Goal: Task Accomplishment & Management: Manage account settings

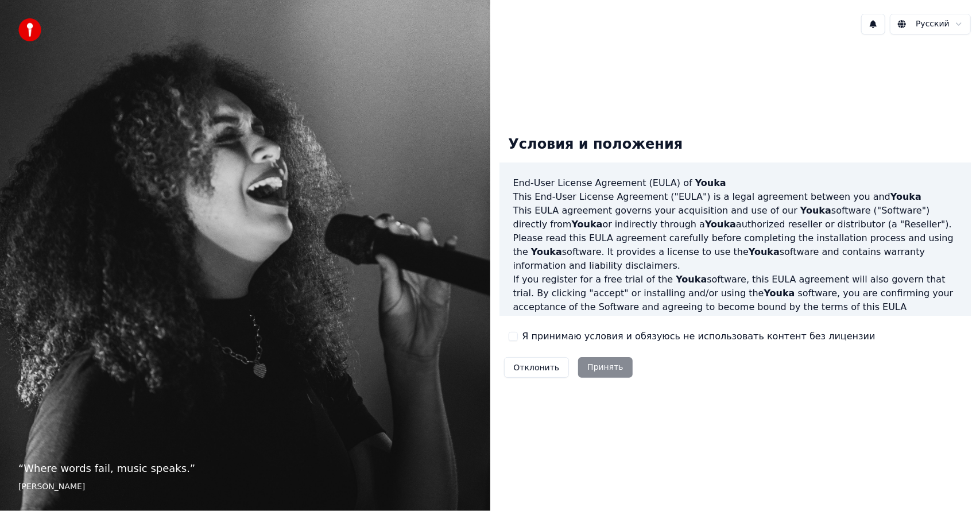
click at [513, 340] on button "Я принимаю условия и обязуюсь не использовать контент без лицензии" at bounding box center [513, 336] width 9 height 9
click at [611, 368] on button "Принять" at bounding box center [605, 367] width 55 height 21
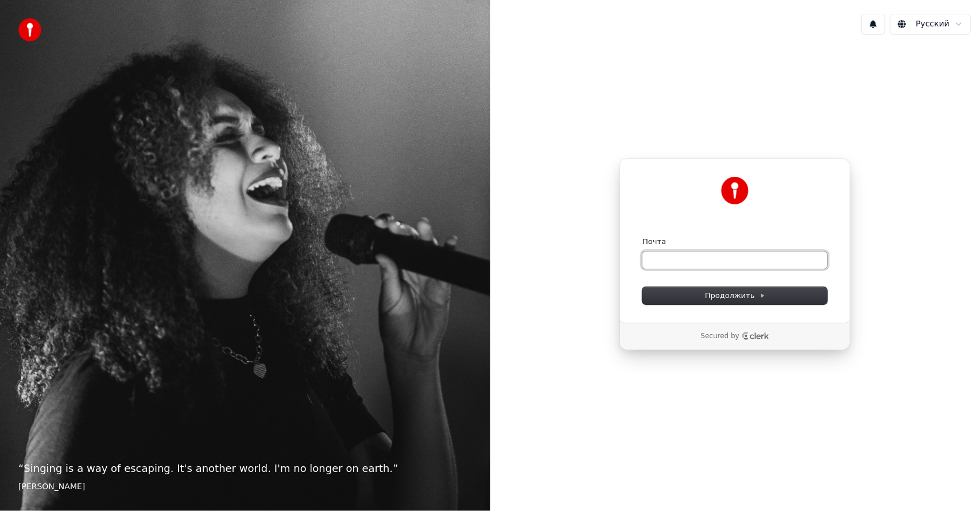
click at [660, 253] on input "Почта" at bounding box center [734, 259] width 185 height 17
type input "*"
click at [715, 298] on span "Продолжить" at bounding box center [735, 295] width 60 height 10
type input "**********"
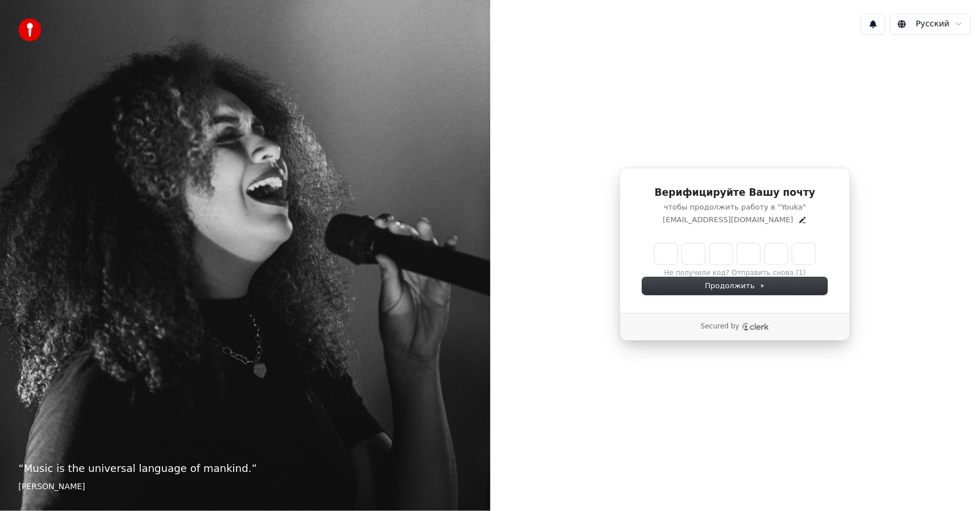
click at [664, 252] on input "Enter verification code" at bounding box center [734, 253] width 161 height 21
type input "******"
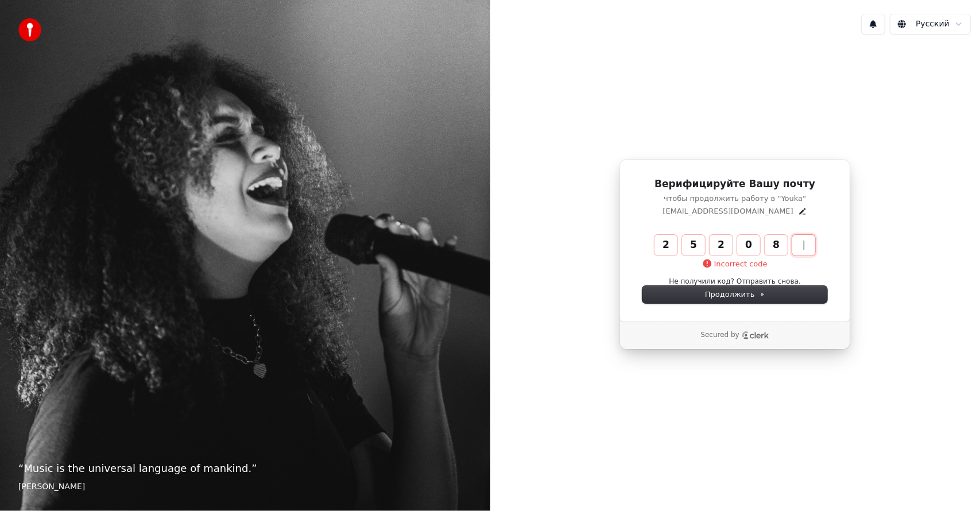
type input "******"
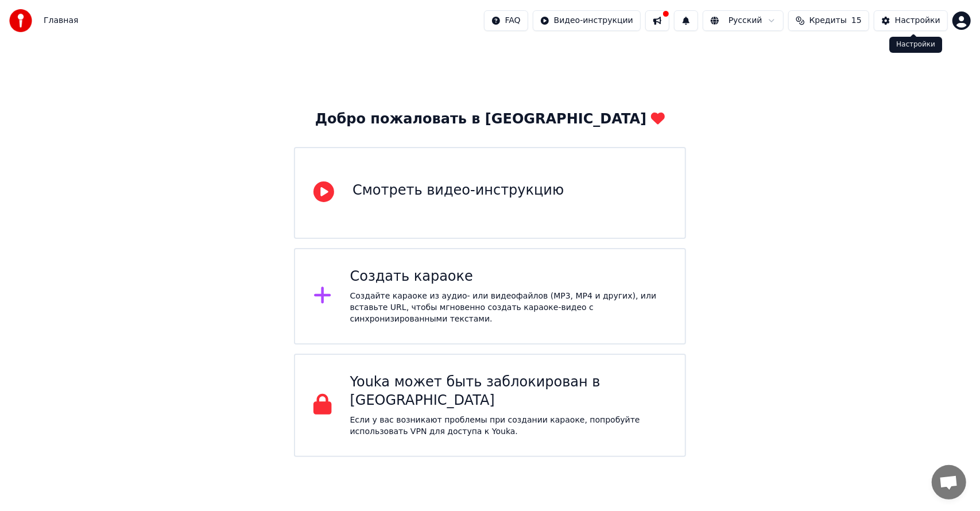
click at [905, 21] on div "Настройки" at bounding box center [917, 20] width 45 height 11
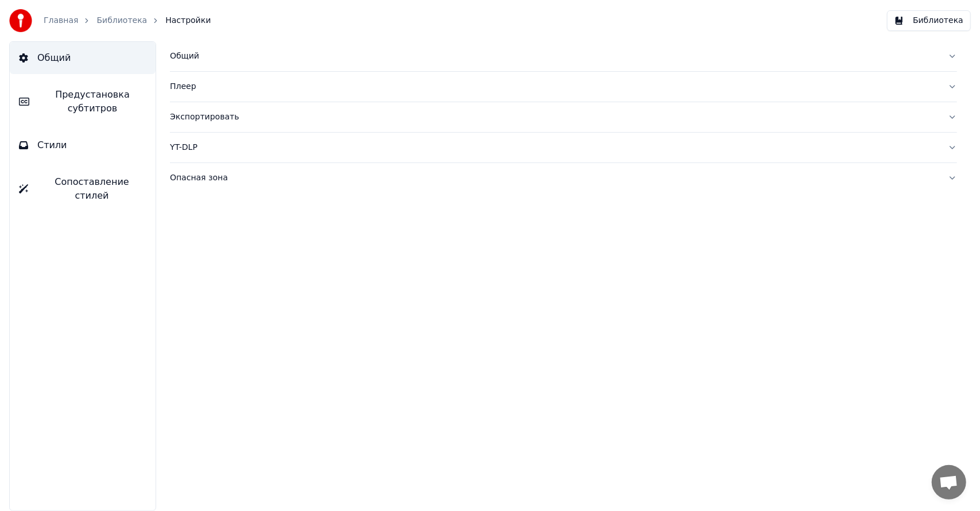
click at [241, 52] on div "Общий" at bounding box center [554, 56] width 769 height 11
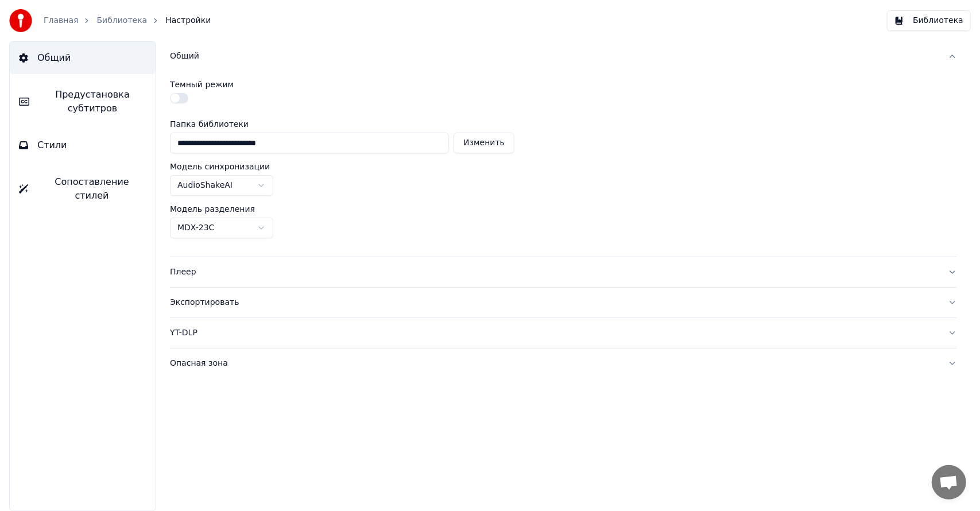
click at [195, 307] on div "Экспортировать" at bounding box center [554, 302] width 769 height 11
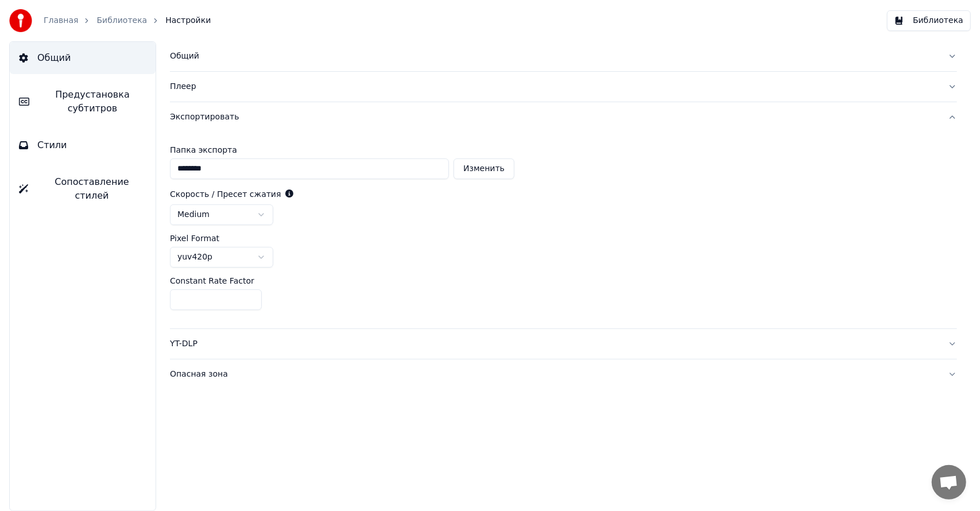
click at [934, 24] on button "Библиотека" at bounding box center [929, 20] width 84 height 21
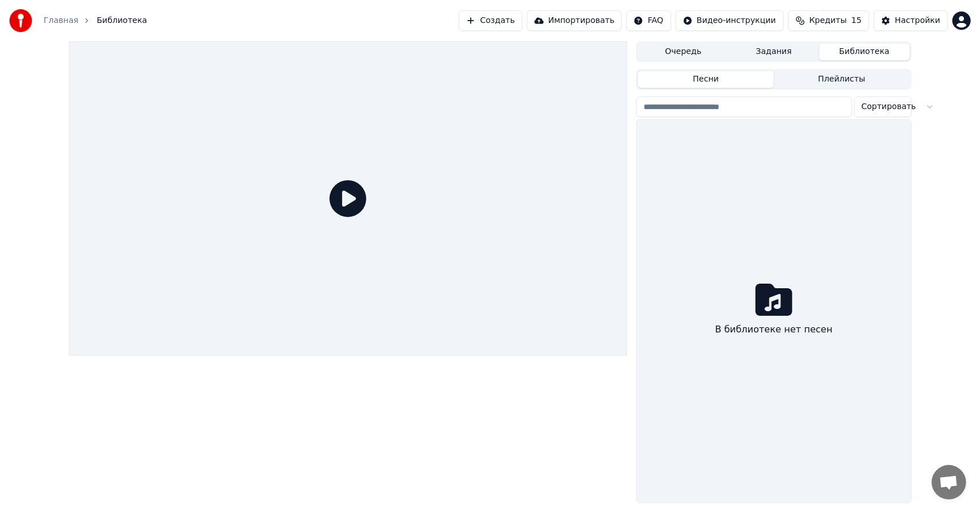
click at [706, 51] on button "Очередь" at bounding box center [683, 52] width 91 height 17
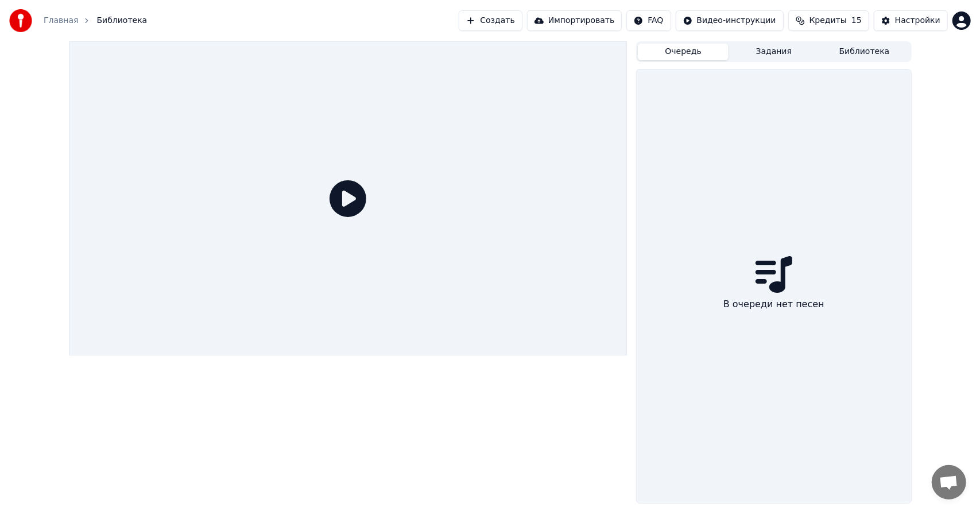
click at [782, 53] on button "Задания" at bounding box center [773, 52] width 91 height 17
click at [853, 48] on button "Библиотека" at bounding box center [864, 52] width 91 height 17
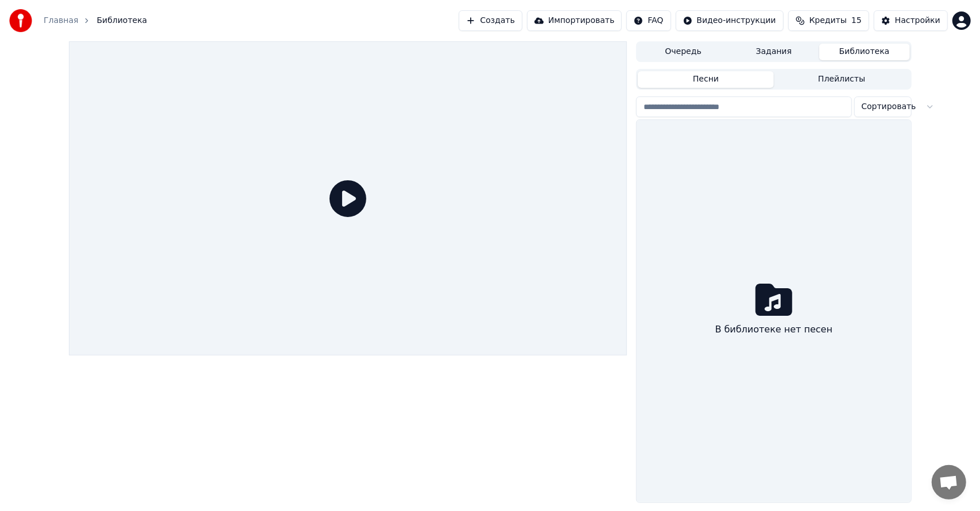
click at [829, 80] on button "Плейлисты" at bounding box center [842, 79] width 136 height 17
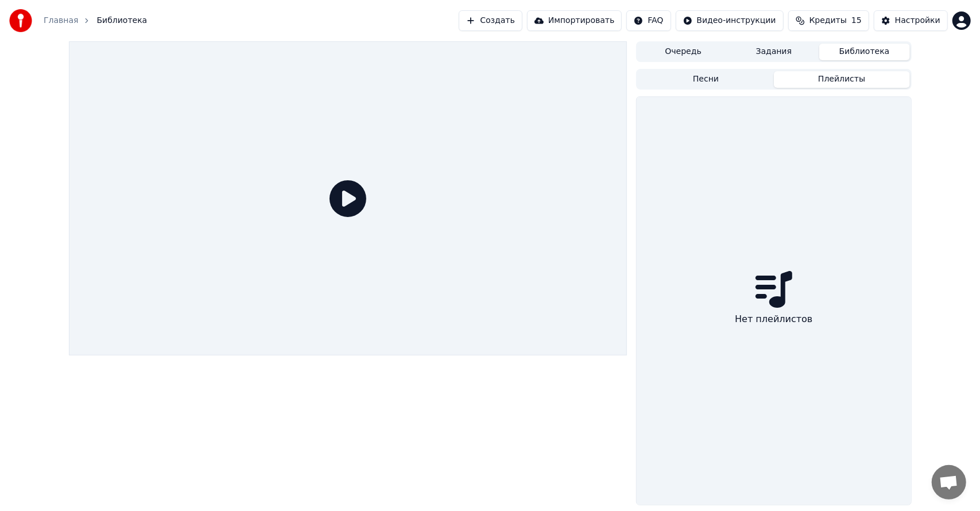
click at [352, 204] on icon at bounding box center [347, 198] width 37 height 37
click at [352, 203] on icon at bounding box center [347, 198] width 37 height 37
